Goal: Find specific page/section: Find specific page/section

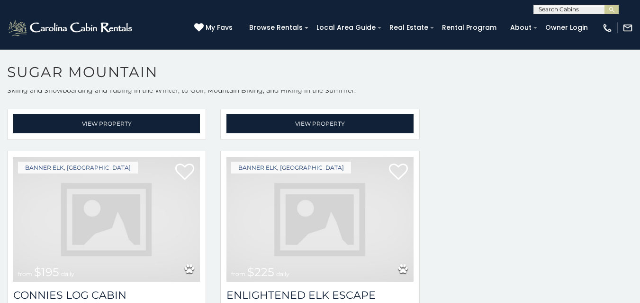
scroll to position [1258, 0]
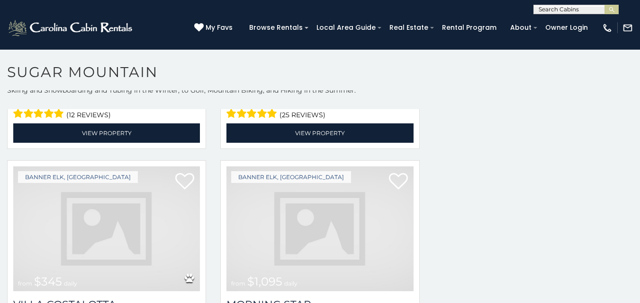
click at [317, 167] on img at bounding box center [319, 229] width 187 height 125
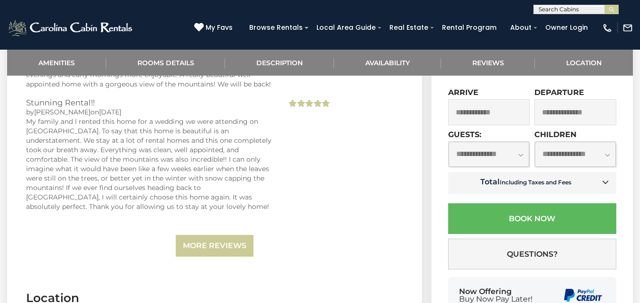
scroll to position [2242, 0]
